Goal: Information Seeking & Learning: Learn about a topic

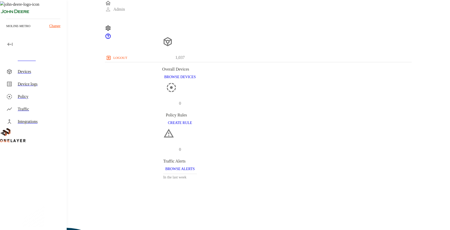
click at [45, 73] on div "Devices" at bounding box center [40, 71] width 45 height 6
click at [48, 72] on div "Devices" at bounding box center [40, 71] width 45 height 6
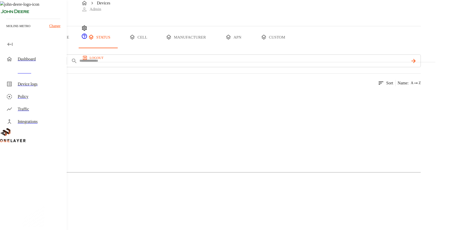
click at [42, 124] on icon at bounding box center [25, 107] width 31 height 31
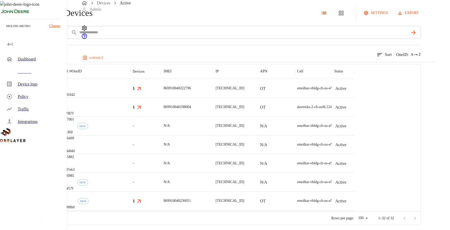
click at [6, 16] on icon at bounding box center [3, 13] width 6 height 6
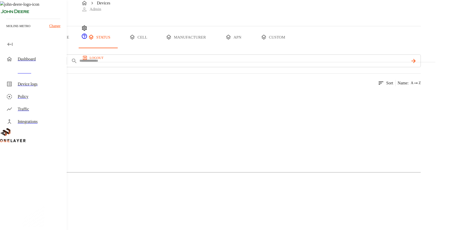
click at [42, 124] on icon at bounding box center [25, 107] width 31 height 31
click at [40, 57] on div "Dashboard" at bounding box center [40, 59] width 45 height 6
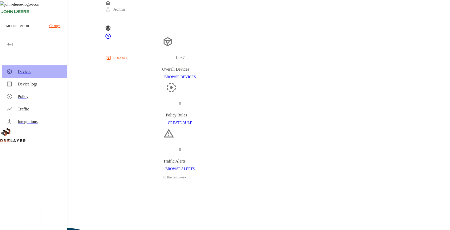
click at [39, 69] on div "Devices" at bounding box center [40, 71] width 45 height 6
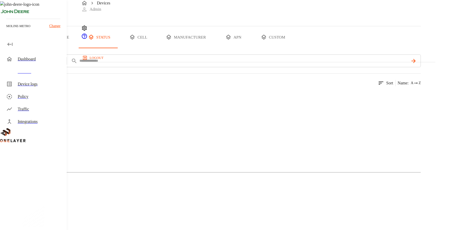
click at [135, 127] on div at bounding box center [210, 108] width 420 height 41
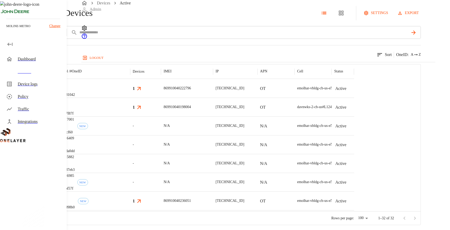
click at [80, 34] on div "Active Devices settings export add filter IMEI **** 32 results match your crite…" at bounding box center [225, 112] width 450 height 225
click at [6, 16] on icon at bounding box center [3, 13] width 6 height 6
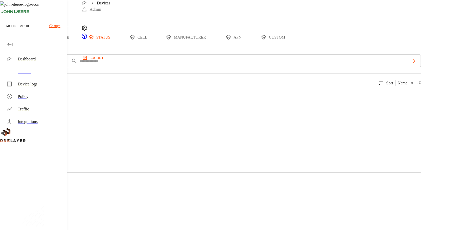
click at [105, 156] on div "Active" at bounding box center [210, 143] width 420 height 26
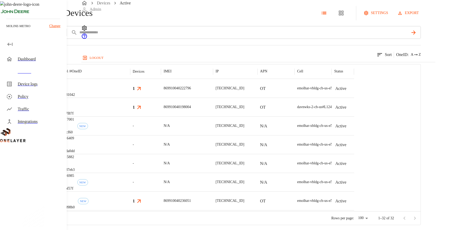
click at [107, 6] on span "Devices" at bounding box center [104, 3] width 14 height 6
click at [107, 5] on link "Devices" at bounding box center [104, 3] width 14 height 4
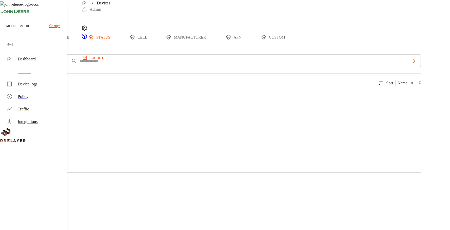
click at [106, 118] on div "Active 440 Devices 132 Models" at bounding box center [210, 140] width 420 height 105
click at [42, 124] on icon at bounding box center [25, 107] width 31 height 31
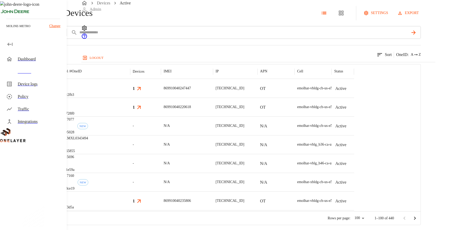
click at [6, 16] on icon at bounding box center [3, 13] width 6 height 6
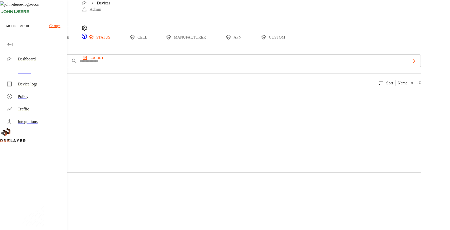
click at [249, 24] on div "Devices" at bounding box center [210, 13] width 420 height 26
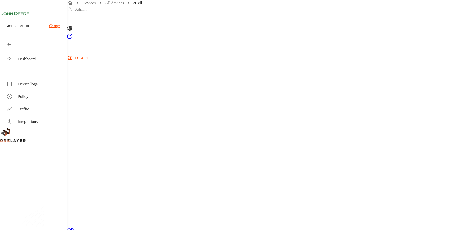
scroll to position [222, 0]
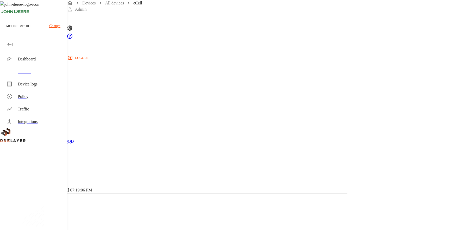
scroll to position [0, 0]
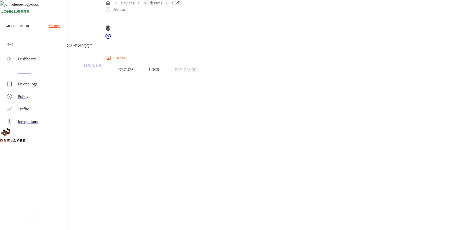
click at [292, 78] on div "Overview Traffic Location Groups Logs Devices (0)" at bounding box center [180, 69] width 360 height 33
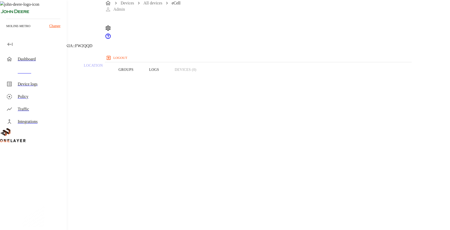
click at [295, 77] on div "Overview Traffic Location Groups Logs Devices (0)" at bounding box center [180, 69] width 360 height 33
